Goal: Task Accomplishment & Management: Use online tool/utility

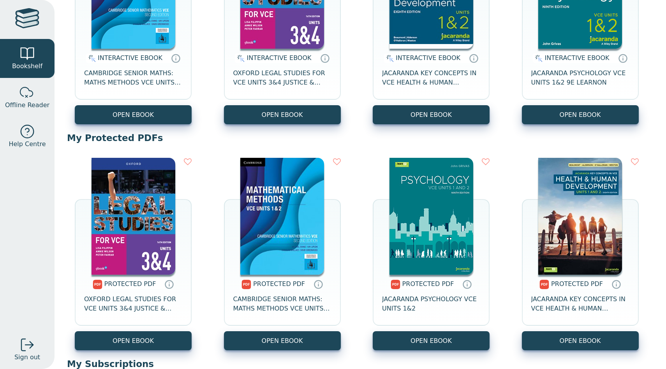
scroll to position [186, 0]
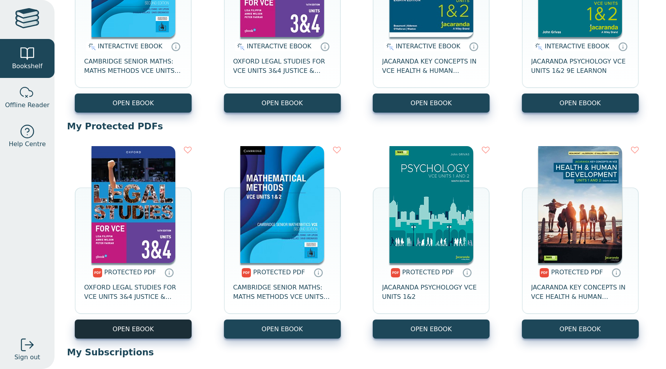
click at [121, 327] on link "OPEN EBOOK" at bounding box center [133, 328] width 117 height 19
click at [189, 148] on icon at bounding box center [188, 150] width 8 height 8
click at [185, 150] on icon at bounding box center [188, 150] width 8 height 8
click at [185, 149] on icon at bounding box center [188, 150] width 8 height 8
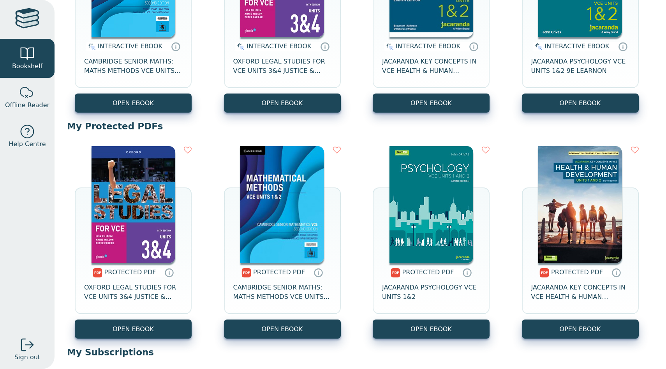
click at [187, 149] on icon at bounding box center [188, 150] width 8 height 8
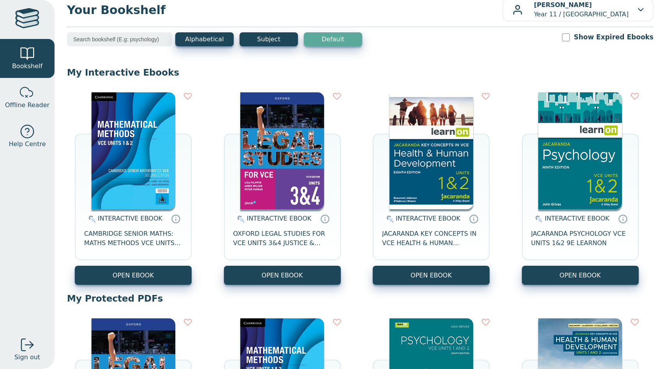
scroll to position [0, 0]
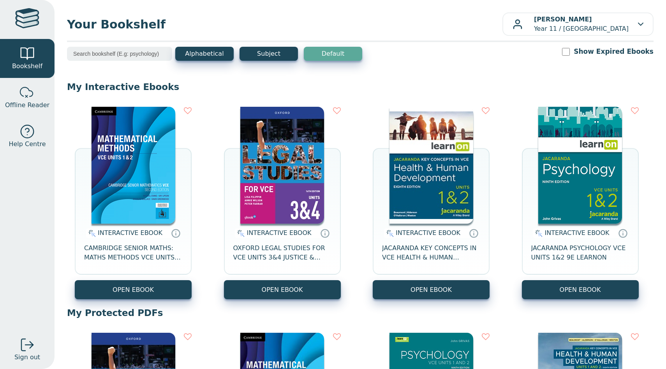
click at [186, 109] on icon at bounding box center [188, 111] width 8 height 8
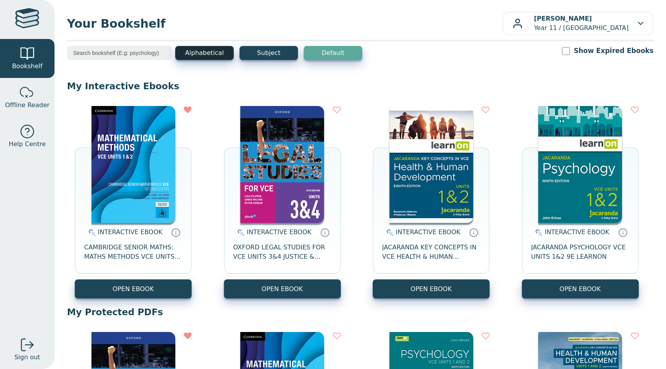
scroll to position [0, 0]
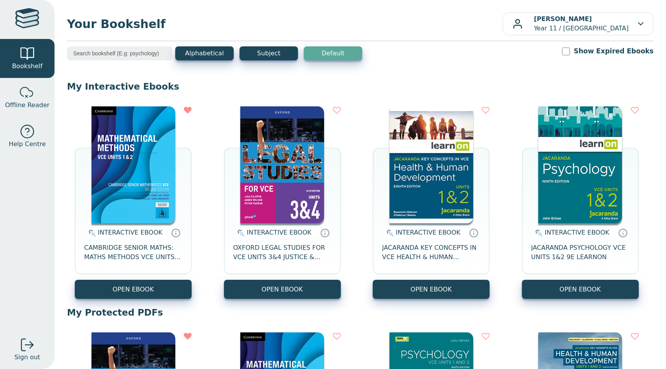
click at [318, 52] on button "Default" at bounding box center [333, 53] width 58 height 14
click at [209, 59] on button "Alphabetical" at bounding box center [204, 53] width 58 height 14
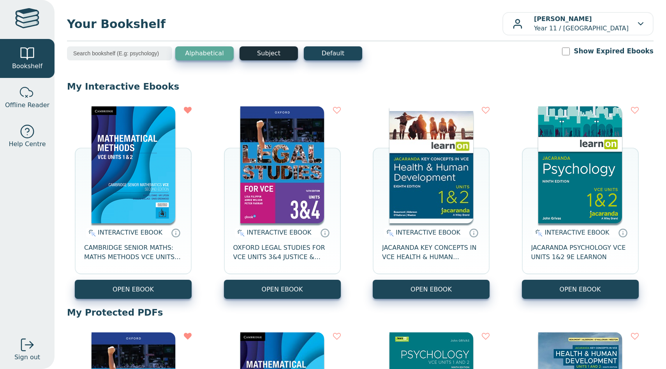
click at [285, 54] on button "Subject" at bounding box center [268, 53] width 58 height 14
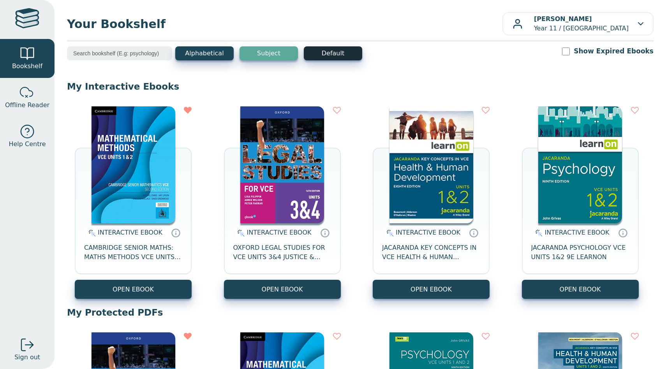
click at [324, 52] on button "Default" at bounding box center [333, 53] width 58 height 14
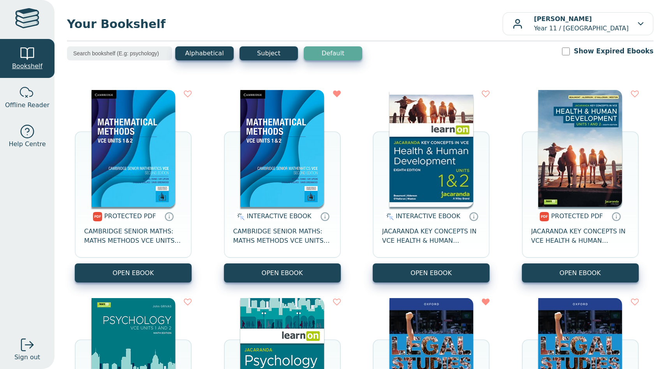
click at [45, 63] on link "Bookshelf" at bounding box center [27, 58] width 55 height 39
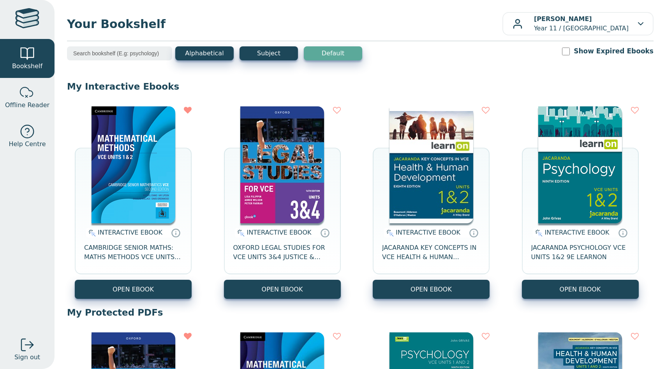
click at [331, 55] on button "Default" at bounding box center [333, 53] width 58 height 14
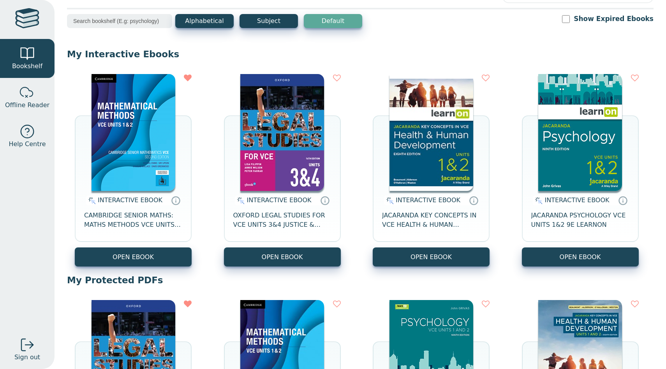
scroll to position [36, 0]
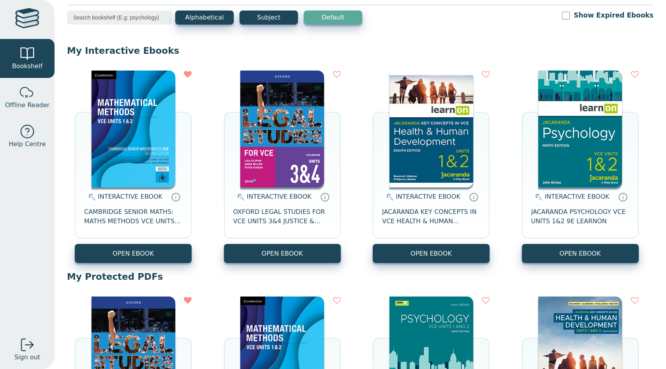
click at [484, 70] on form at bounding box center [486, 74] width 8 height 9
click at [482, 76] on icon at bounding box center [486, 74] width 8 height 8
click at [485, 75] on icon at bounding box center [486, 74] width 8 height 8
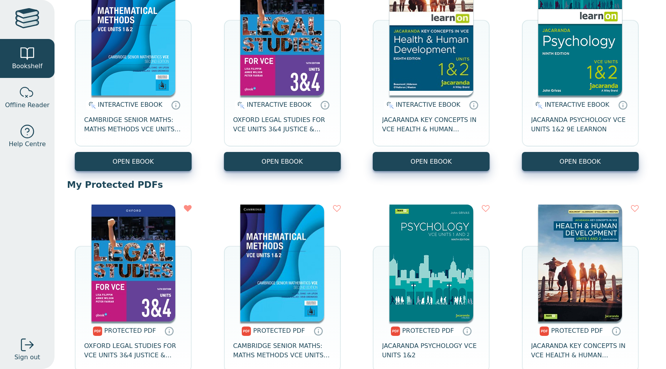
scroll to position [155, 0]
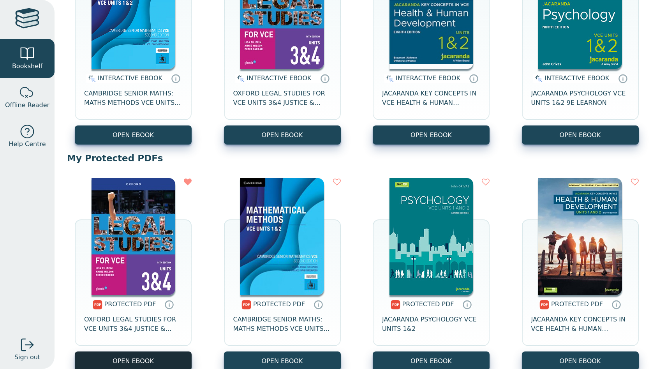
click at [118, 356] on link "OPEN EBOOK" at bounding box center [133, 360] width 117 height 19
click at [135, 360] on link "OPEN EBOOK" at bounding box center [133, 360] width 117 height 19
